Goal: Transaction & Acquisition: Purchase product/service

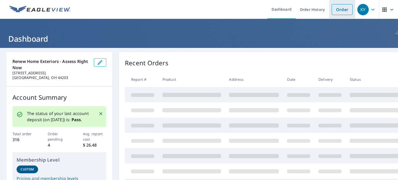
click at [343, 8] on link "Order" at bounding box center [342, 9] width 21 height 11
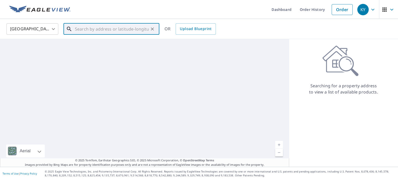
click at [84, 33] on input "text" at bounding box center [112, 29] width 74 height 15
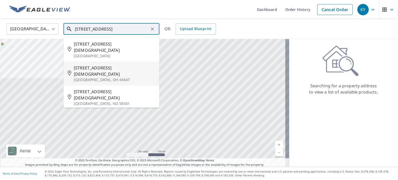
click at [101, 65] on span "[STREET_ADDRESS][DEMOGRAPHIC_DATA]" at bounding box center [114, 71] width 81 height 12
type input "[STREET_ADDRESS]"
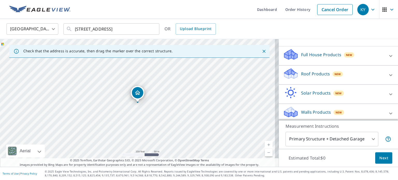
scroll to position [49, 0]
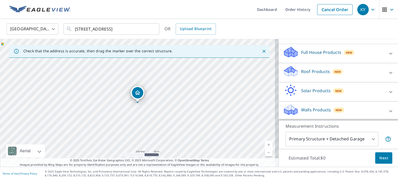
click at [313, 73] on p "Roof Products" at bounding box center [315, 71] width 29 height 6
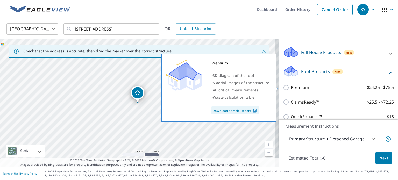
click at [302, 88] on p "Premium" at bounding box center [300, 87] width 18 height 6
click at [291, 88] on input "Premium $24.25 - $75.5" at bounding box center [287, 87] width 8 height 6
checkbox input "true"
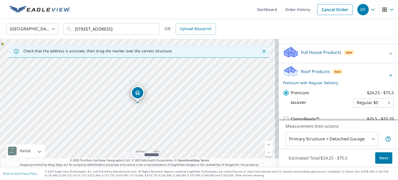
click at [380, 161] on span "Next" at bounding box center [383, 158] width 9 height 6
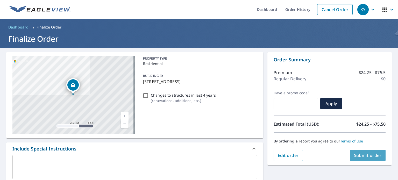
click at [367, 158] on span "Submit order" at bounding box center [368, 156] width 28 height 6
